Goal: Book appointment/travel/reservation

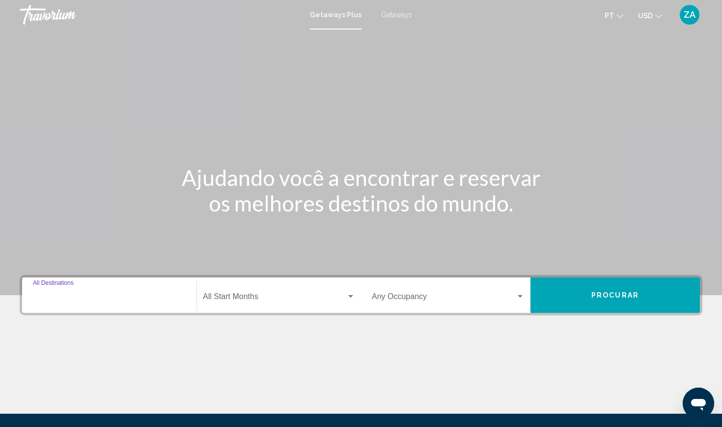
click at [62, 294] on input "Destination All Destinations" at bounding box center [109, 298] width 153 height 9
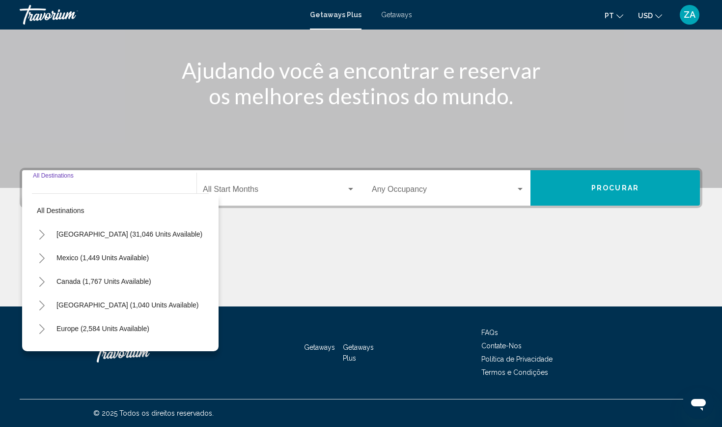
click at [51, 184] on div "Destination All Destinations" at bounding box center [109, 188] width 153 height 31
click at [42, 330] on icon "Toggle Europe (2,584 units available)" at bounding box center [41, 329] width 7 height 10
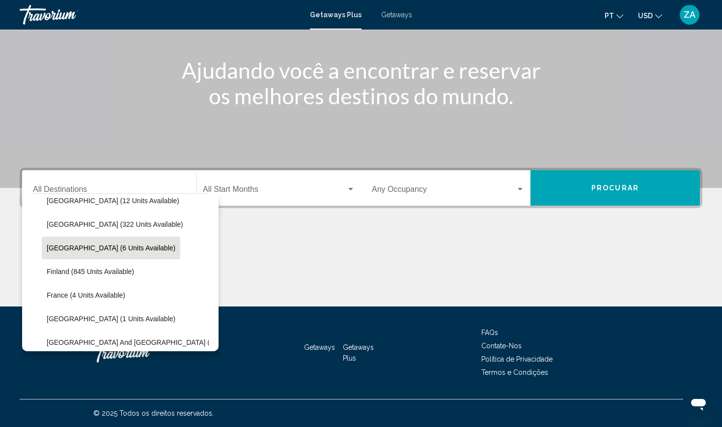
scroll to position [170, 0]
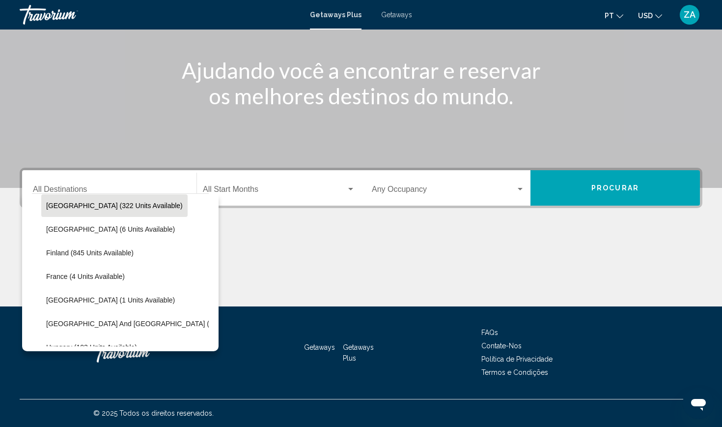
click at [80, 205] on span "[GEOGRAPHIC_DATA] (322 units available)" at bounding box center [114, 206] width 137 height 8
type input "**********"
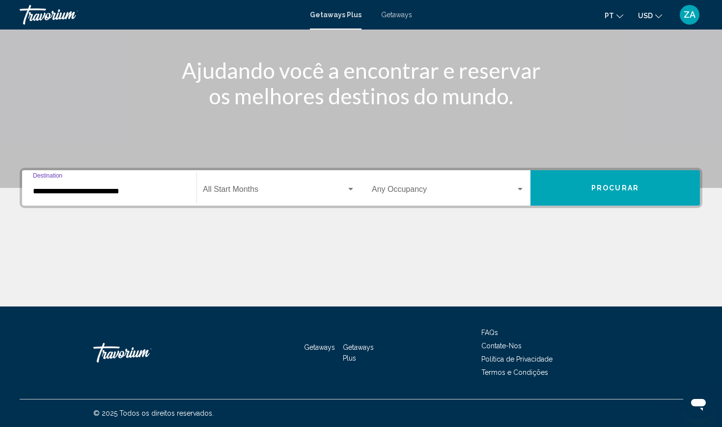
click at [253, 185] on div "Start Month All Start Months" at bounding box center [279, 188] width 152 height 31
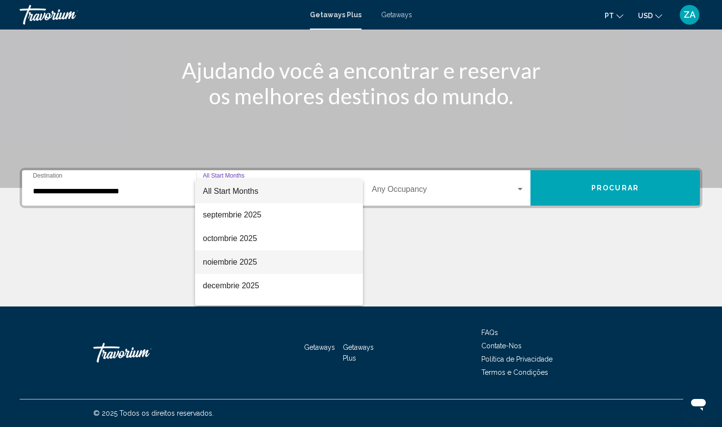
click at [229, 259] on span "noiembrie 2025" at bounding box center [279, 262] width 152 height 24
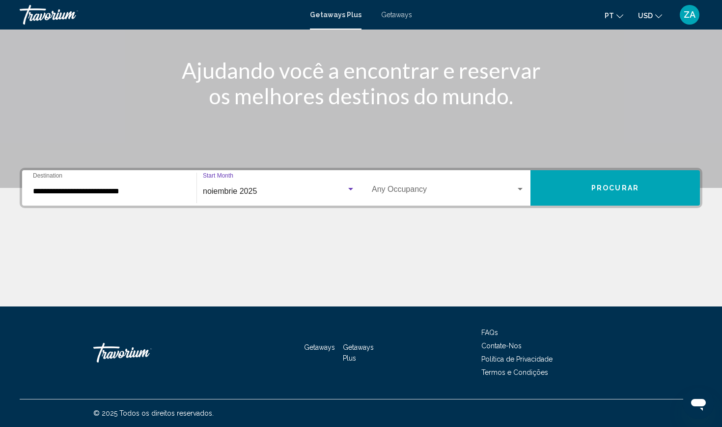
click at [456, 179] on div "Occupancy Any Occupancy" at bounding box center [448, 188] width 153 height 31
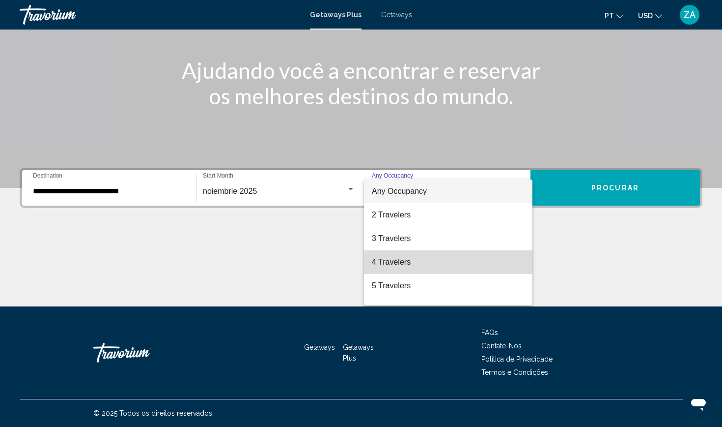
click at [398, 260] on span "4 Travelers" at bounding box center [448, 262] width 153 height 24
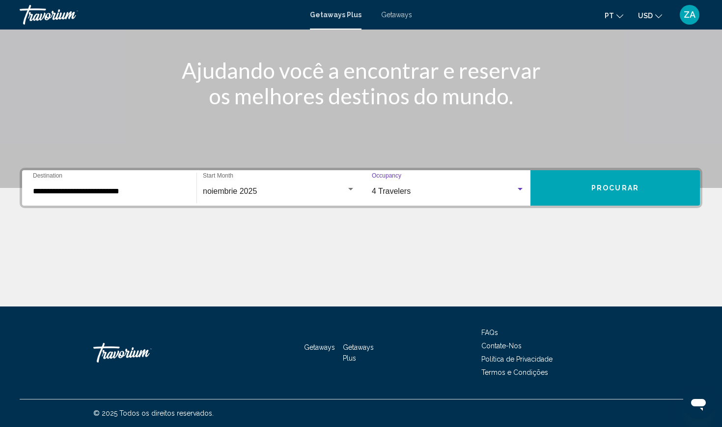
click at [561, 180] on button "Procurar" at bounding box center [616, 187] width 170 height 35
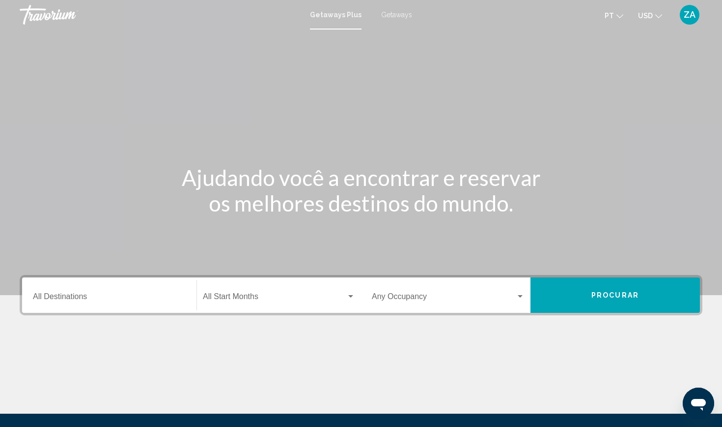
click at [116, 302] on input "Destination All Destinations" at bounding box center [109, 298] width 153 height 9
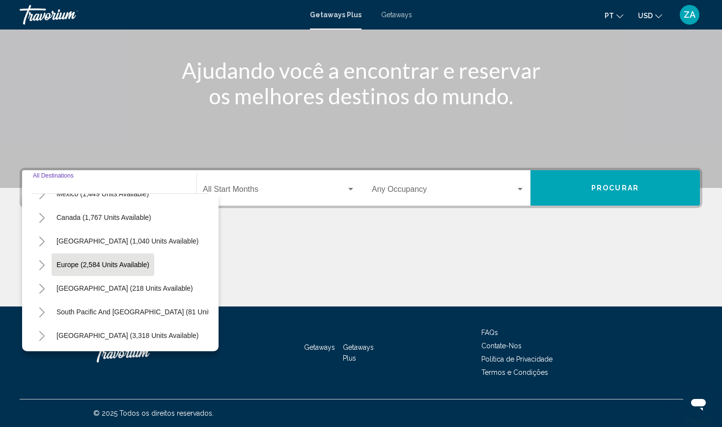
scroll to position [65, 0]
click at [48, 183] on div "Destination All Destinations" at bounding box center [109, 188] width 153 height 31
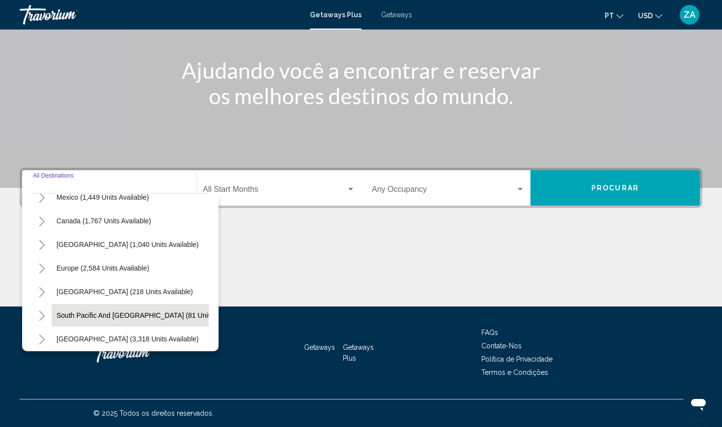
scroll to position [53, 0]
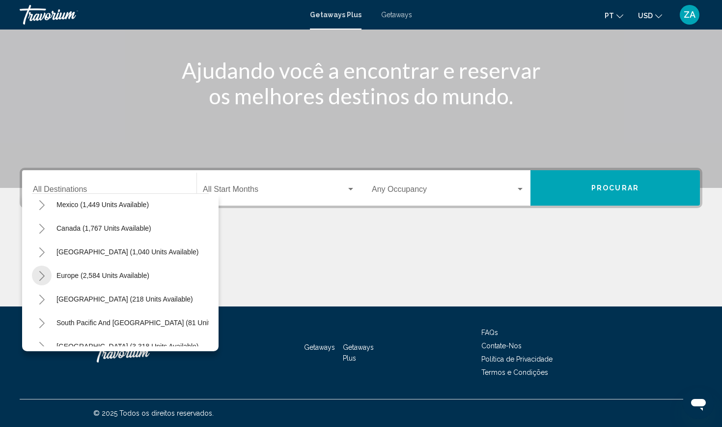
click at [43, 275] on icon "Toggle Europe (2,584 units available)" at bounding box center [41, 276] width 5 height 10
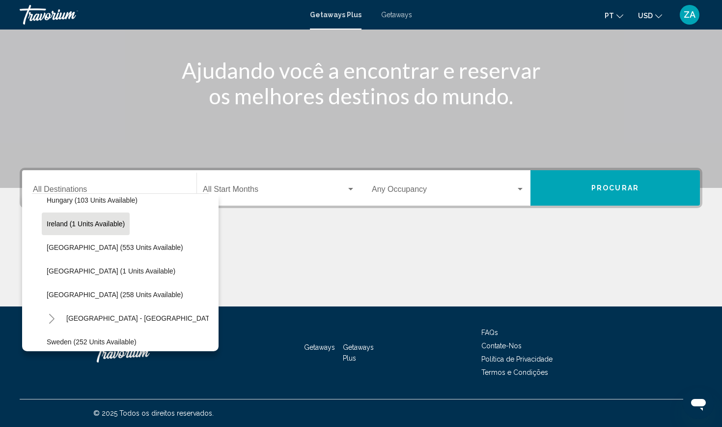
scroll to position [319, 0]
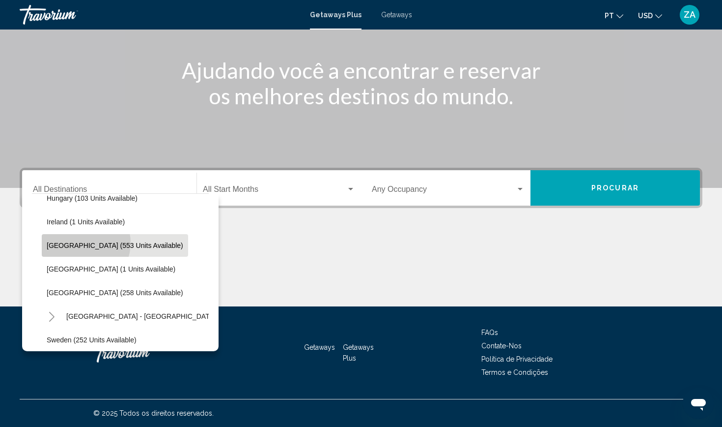
click at [85, 243] on span "[GEOGRAPHIC_DATA] (553 units available)" at bounding box center [115, 245] width 137 height 8
type input "**********"
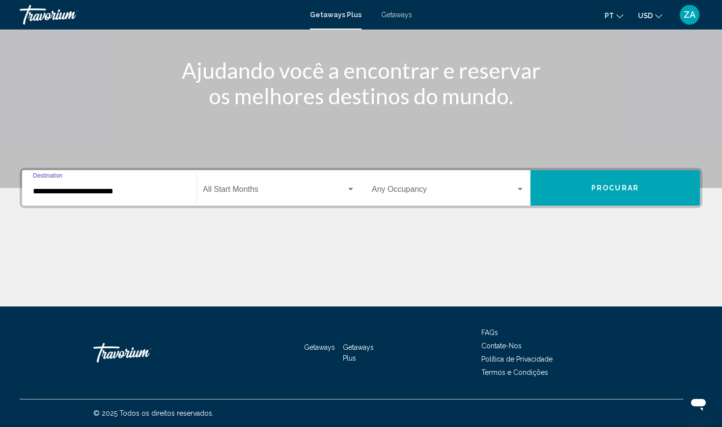
click at [235, 188] on span "Search widget" at bounding box center [275, 191] width 144 height 9
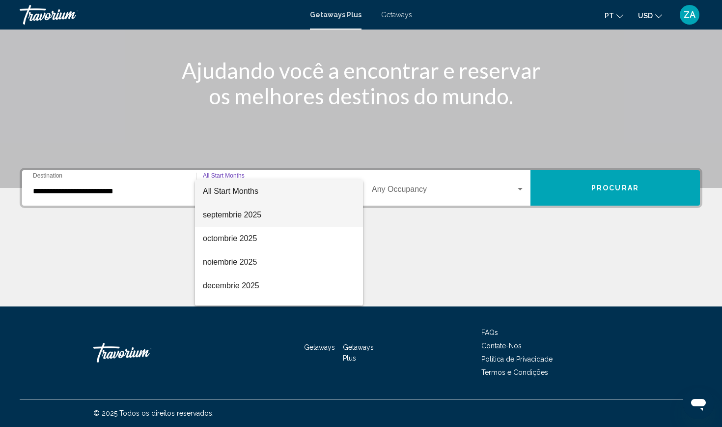
click at [226, 216] on span "septembrie 2025" at bounding box center [279, 215] width 152 height 24
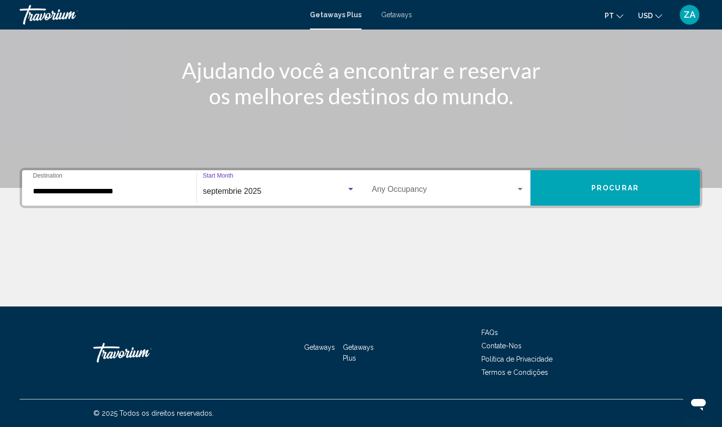
click at [481, 184] on div "Occupancy Any Occupancy" at bounding box center [448, 188] width 153 height 31
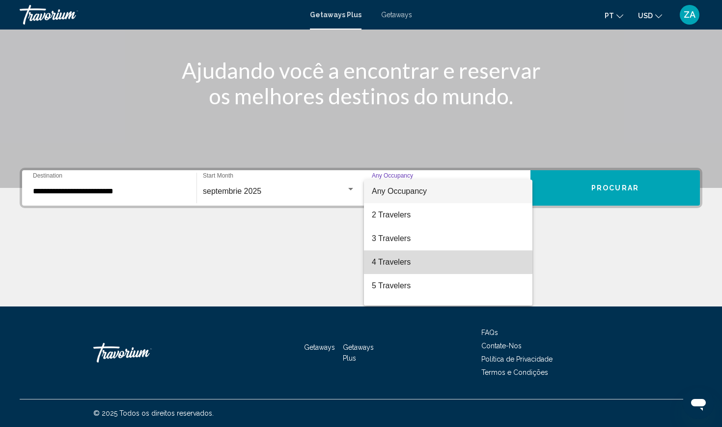
click at [403, 262] on span "4 Travelers" at bounding box center [448, 262] width 153 height 24
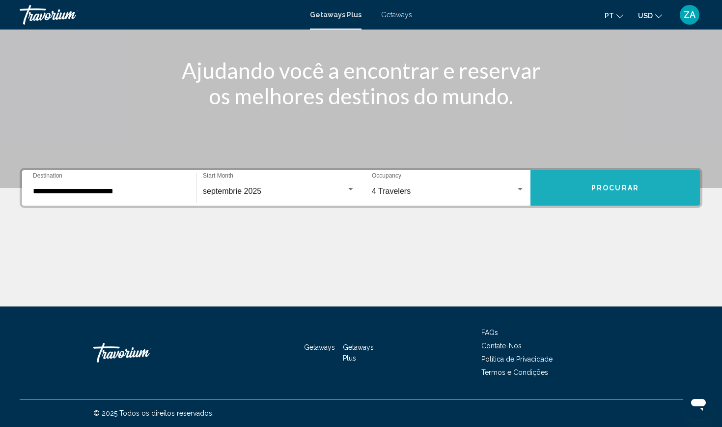
click at [571, 183] on button "Procurar" at bounding box center [616, 187] width 170 height 35
